Goal: Navigation & Orientation: Find specific page/section

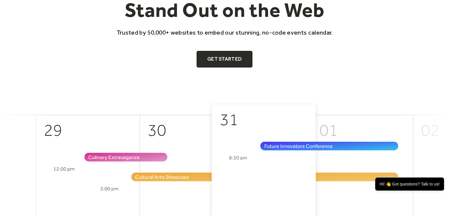
scroll to position [177, 0]
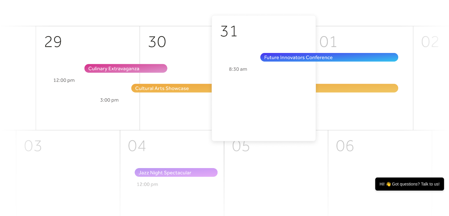
click at [307, 57] on img at bounding box center [224, 123] width 449 height 222
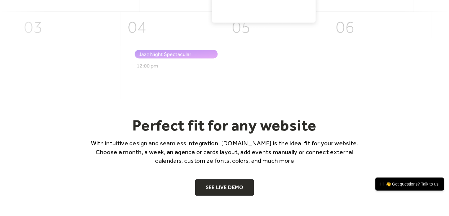
click at [288, 84] on img at bounding box center [224, 5] width 449 height 222
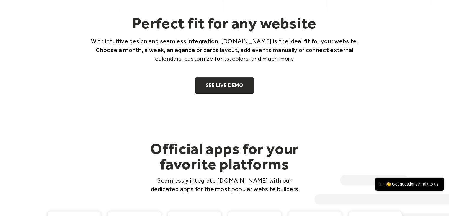
scroll to position [414, 0]
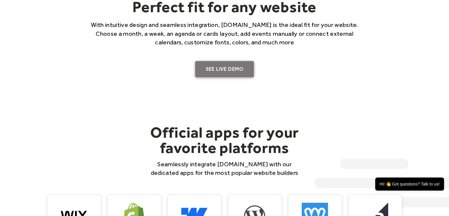
click at [226, 70] on link "SEE LIVE DEMO" at bounding box center [224, 69] width 59 height 17
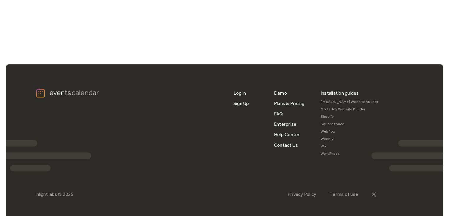
scroll to position [498, 0]
